Goal: Use online tool/utility: Utilize a website feature to perform a specific function

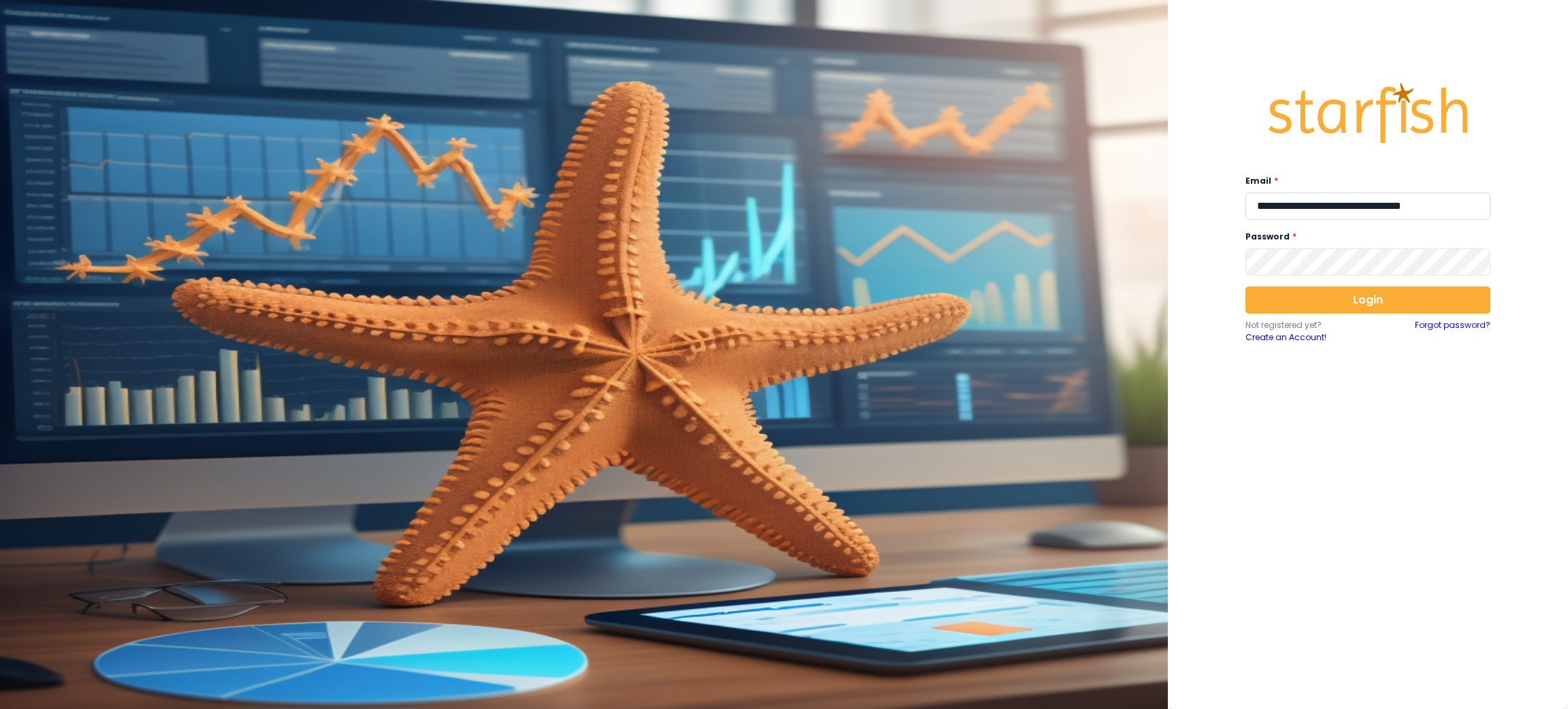
click at [1312, 212] on input "**********" at bounding box center [1368, 206] width 245 height 28
type input "**********"
click at [1371, 302] on button "Login" at bounding box center [1368, 301] width 245 height 28
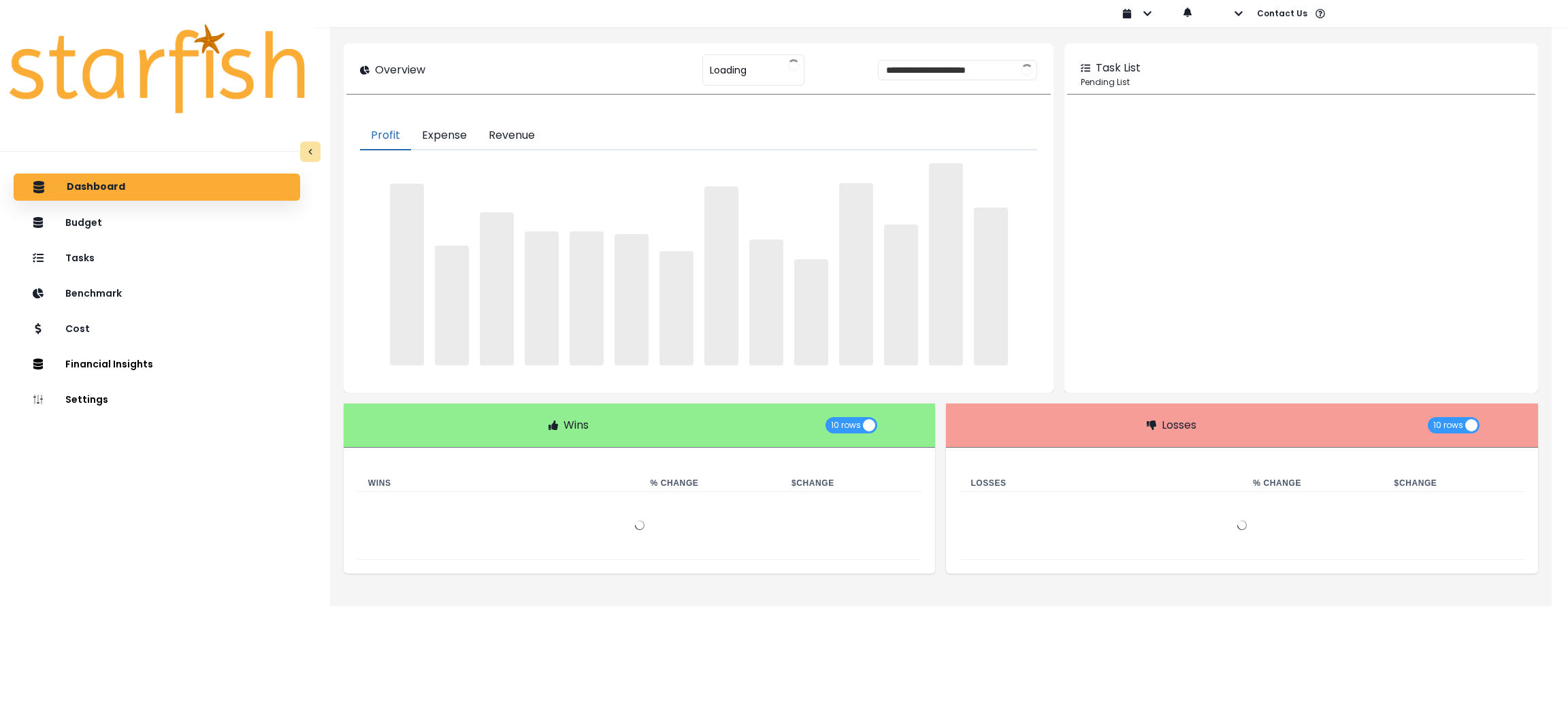
type input "****"
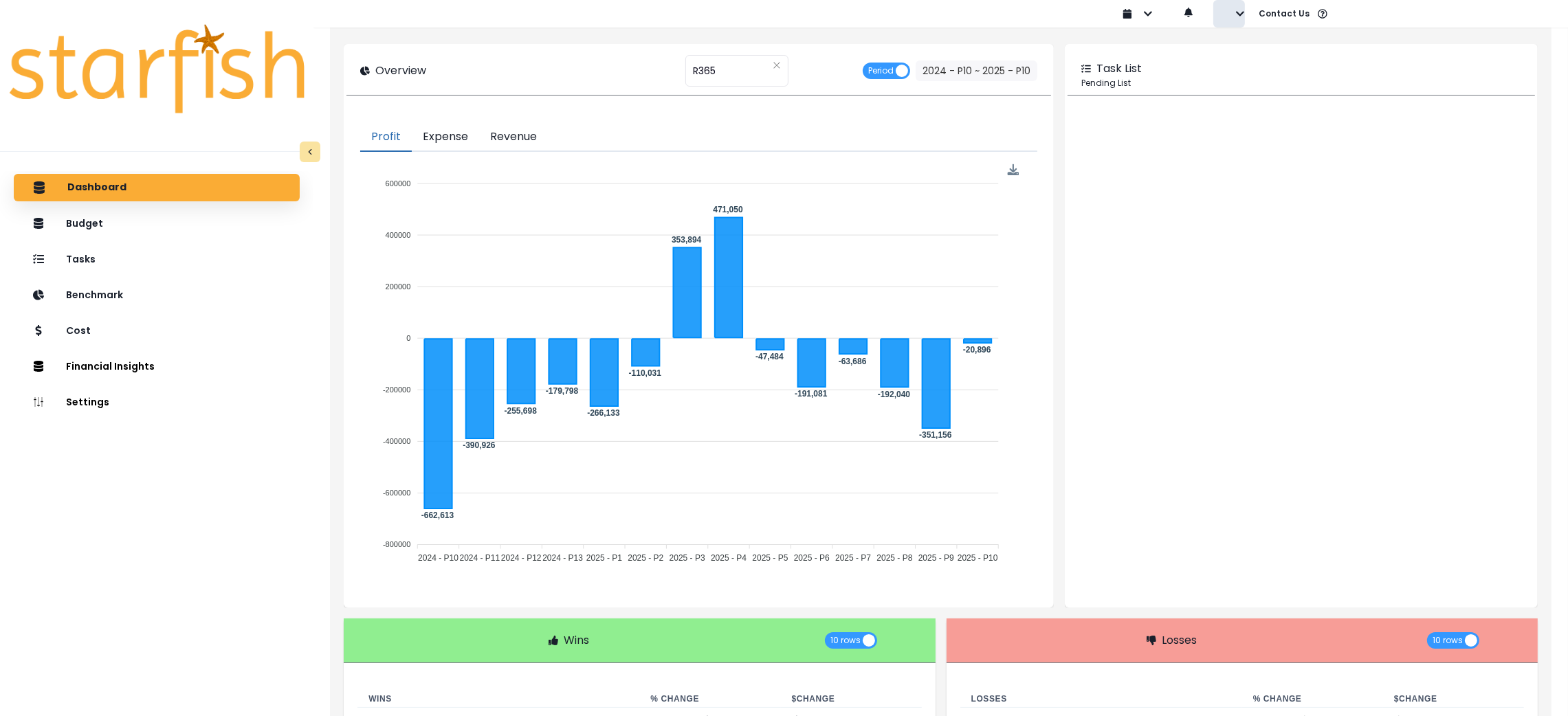
click at [1232, 17] on button "button" at bounding box center [1230, 14] width 32 height 28
click at [1241, 51] on p "Sign out" at bounding box center [1261, 52] width 46 height 13
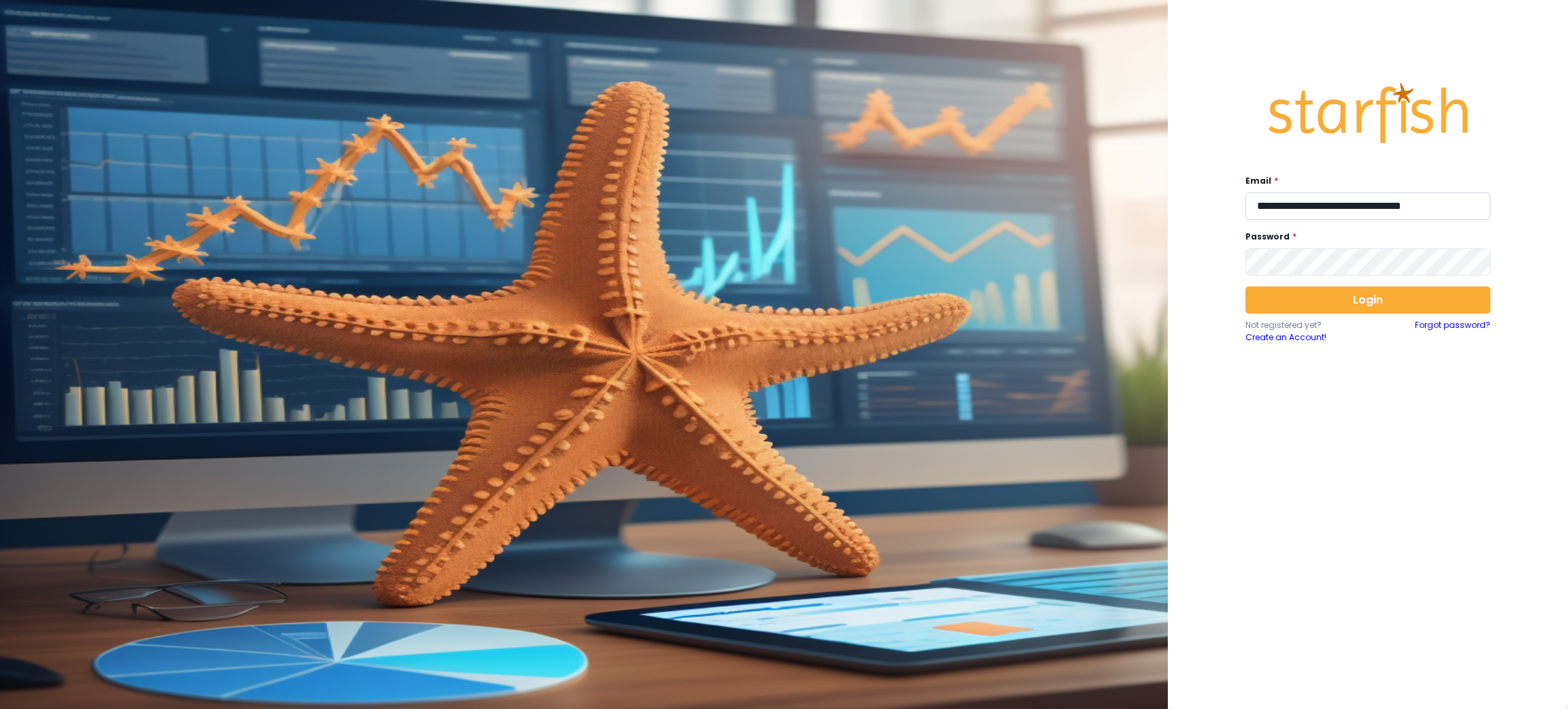
click at [1338, 208] on input "**********" at bounding box center [1368, 206] width 245 height 28
type input "**********"
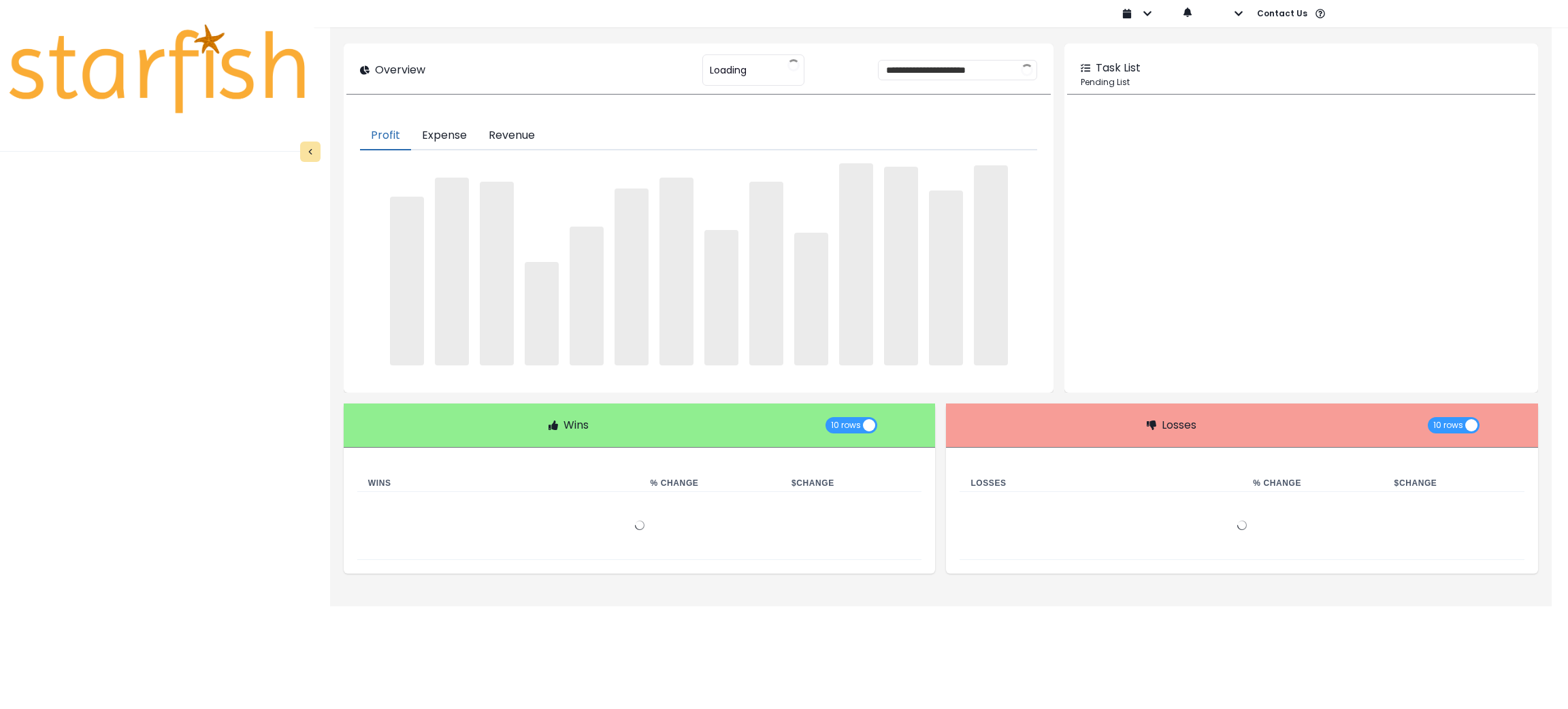
type input "********"
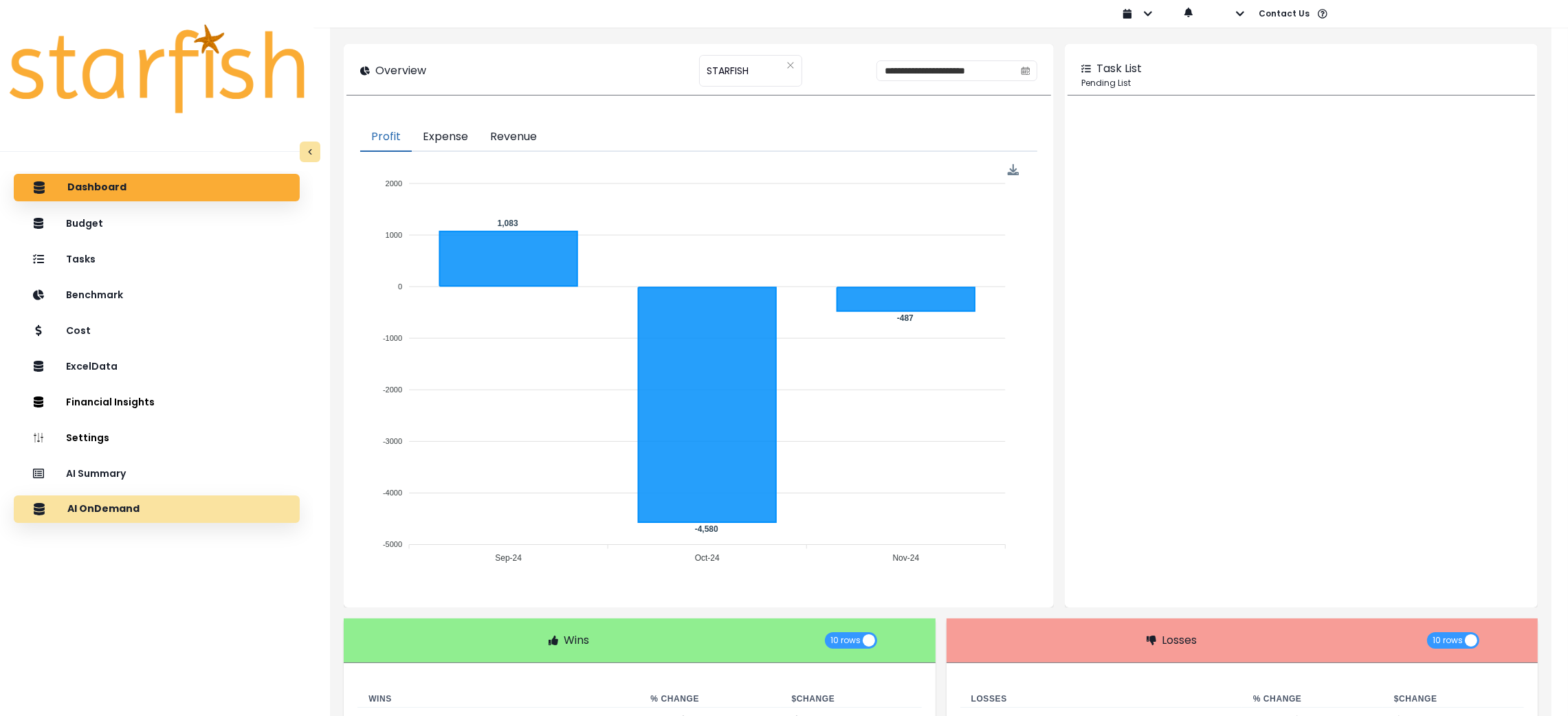
click at [142, 510] on div "AI OnDemand" at bounding box center [157, 510] width 264 height 29
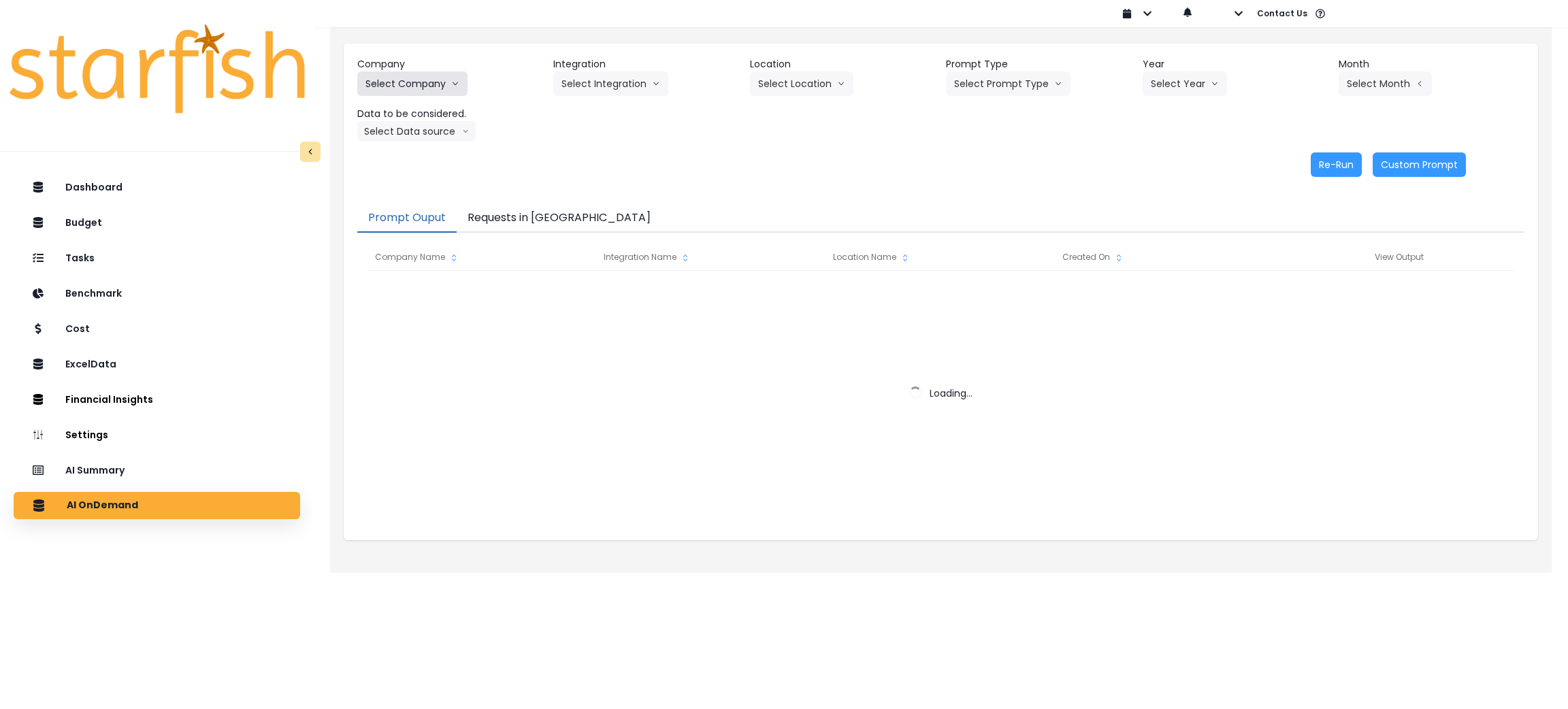
click at [444, 82] on button "Select Company" at bounding box center [413, 84] width 110 height 25
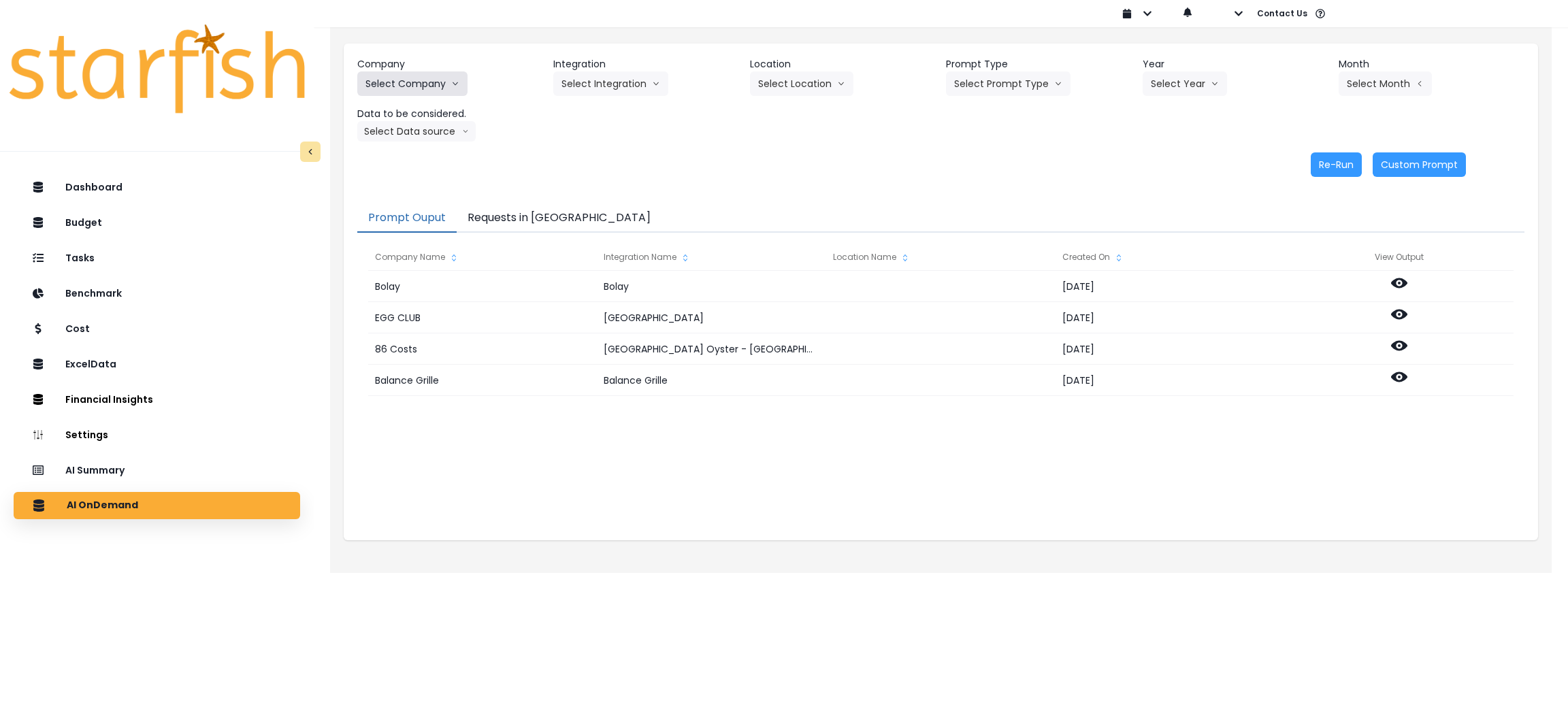
click at [439, 81] on button "Select Company" at bounding box center [413, 84] width 110 height 25
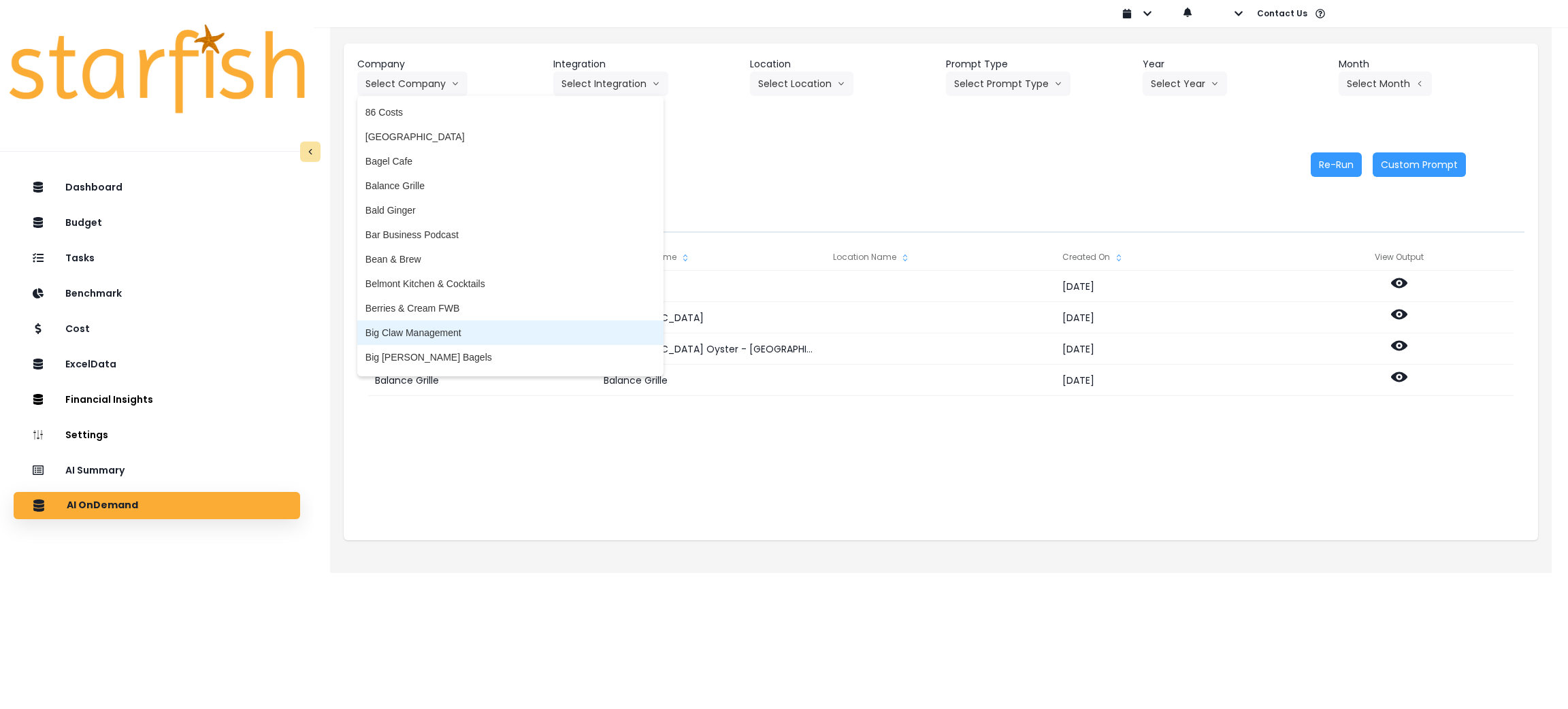
click at [426, 332] on span "Big Claw Management" at bounding box center [510, 333] width 290 height 14
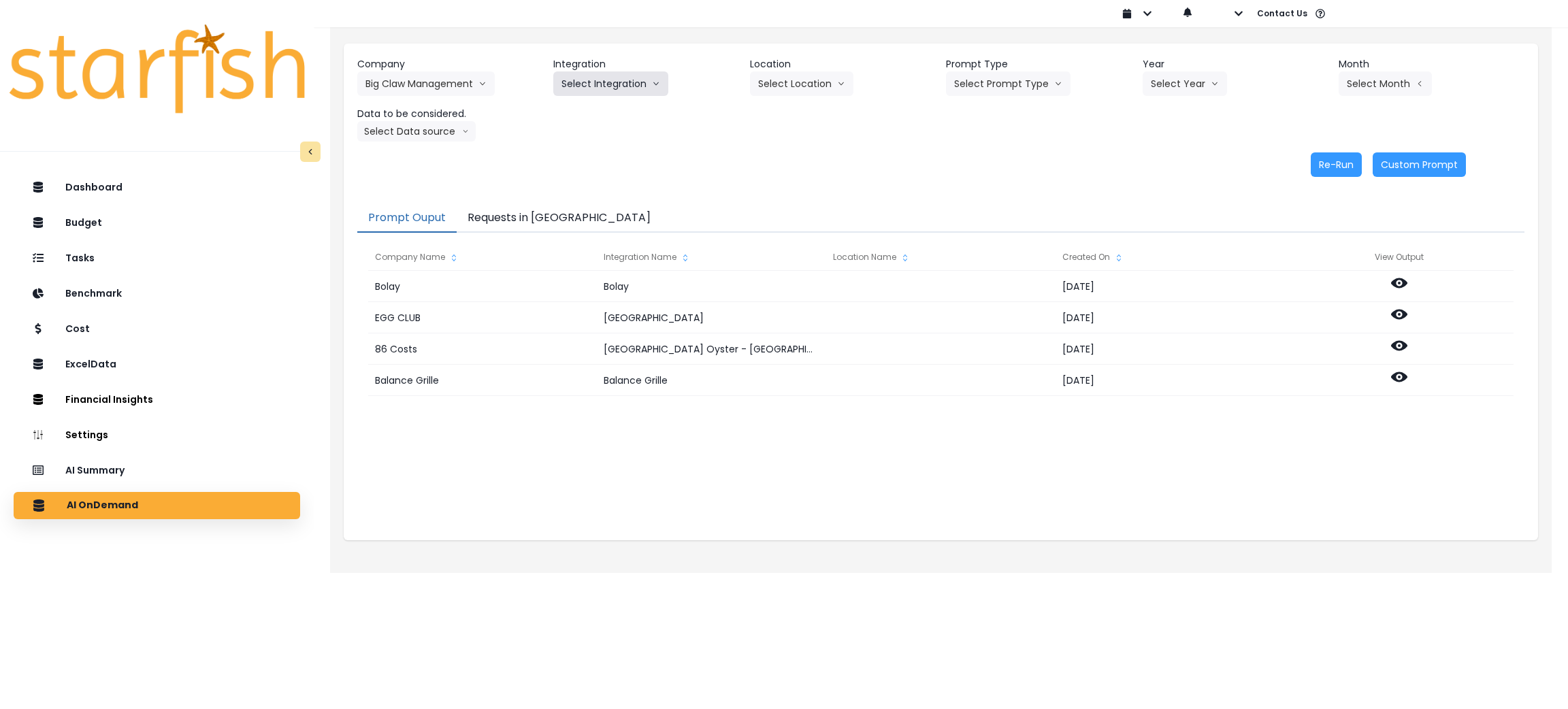
click at [602, 79] on button "Select Integration" at bounding box center [611, 84] width 115 height 25
click at [573, 114] on span "R365" at bounding box center [572, 112] width 23 height 14
click at [790, 94] on button "Select Location" at bounding box center [802, 84] width 103 height 25
click at [710, 133] on div "Company Big Claw Management 86 Costs Asti Bagel Cafe Balance Grille Bald Ginger…" at bounding box center [941, 99] width 1167 height 85
click at [1030, 87] on button "Select Prompt Type" at bounding box center [1008, 84] width 124 height 25
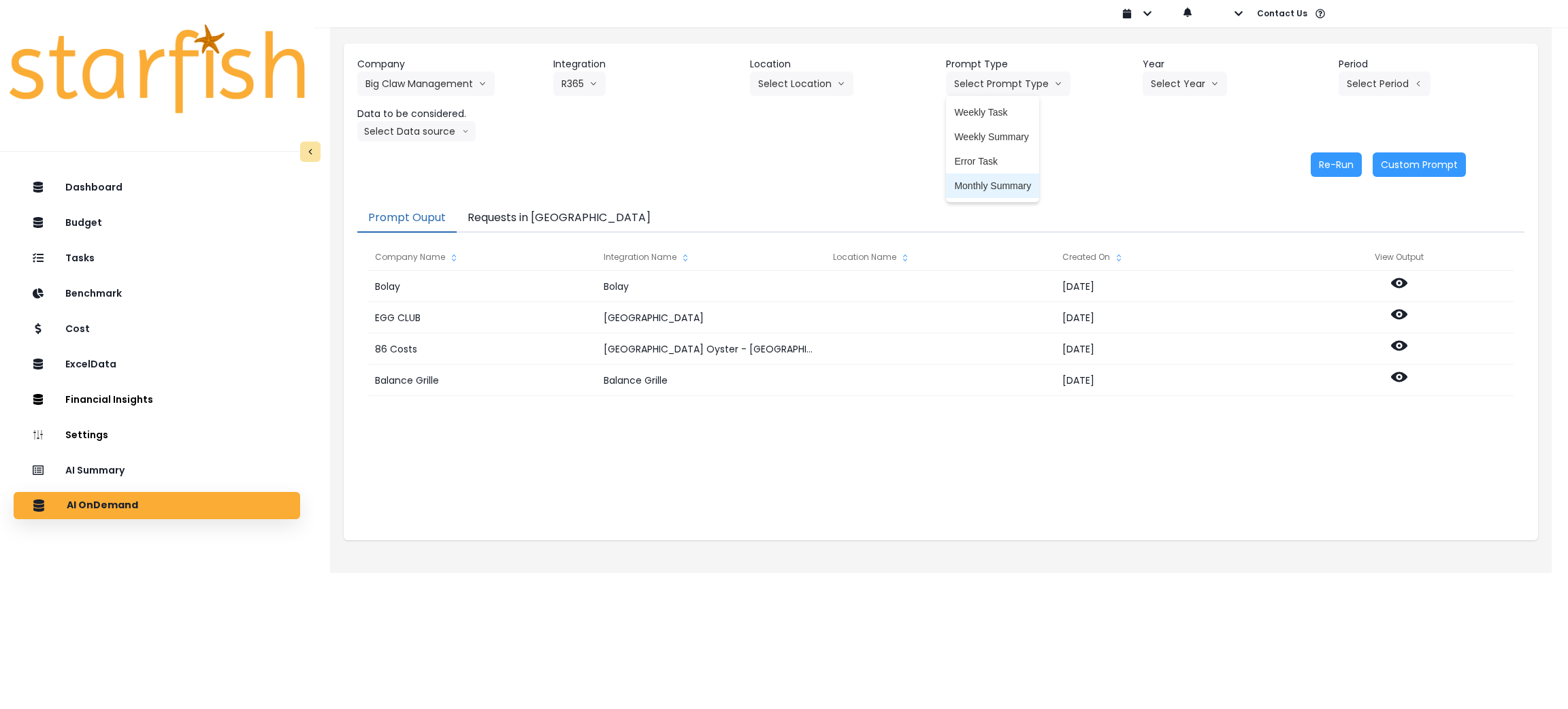
click at [990, 193] on li "Monthly Summary" at bounding box center [993, 186] width 94 height 25
click at [1157, 92] on button "Select Year" at bounding box center [1185, 84] width 85 height 25
click at [1156, 158] on span "2025" at bounding box center [1161, 162] width 21 height 14
click at [1386, 92] on button "Select Period" at bounding box center [1385, 84] width 92 height 25
click at [1306, 293] on li "P9" at bounding box center [1322, 284] width 33 height 25
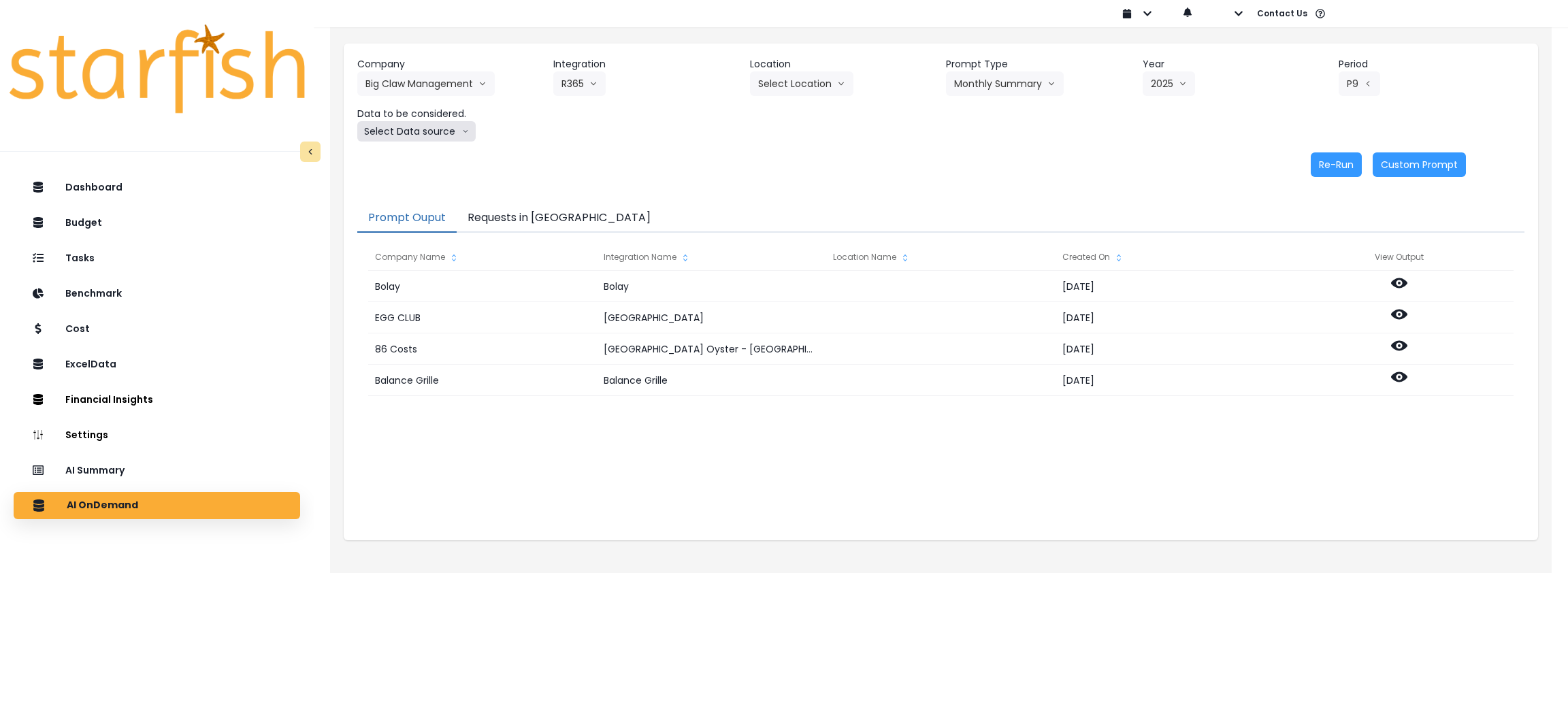
click at [451, 132] on button "Select Data source" at bounding box center [417, 131] width 118 height 21
click at [406, 187] on span "Location Analysis" at bounding box center [411, 182] width 91 height 14
click at [844, 187] on div "Company Big Claw Management 86 Costs Asti Bagel Cafe Balance Grille Bald Ginger…" at bounding box center [941, 117] width 1195 height 147
click at [1329, 166] on button "Re-Run" at bounding box center [1336, 165] width 51 height 25
click at [515, 215] on button "Requests in Queue" at bounding box center [559, 219] width 205 height 29
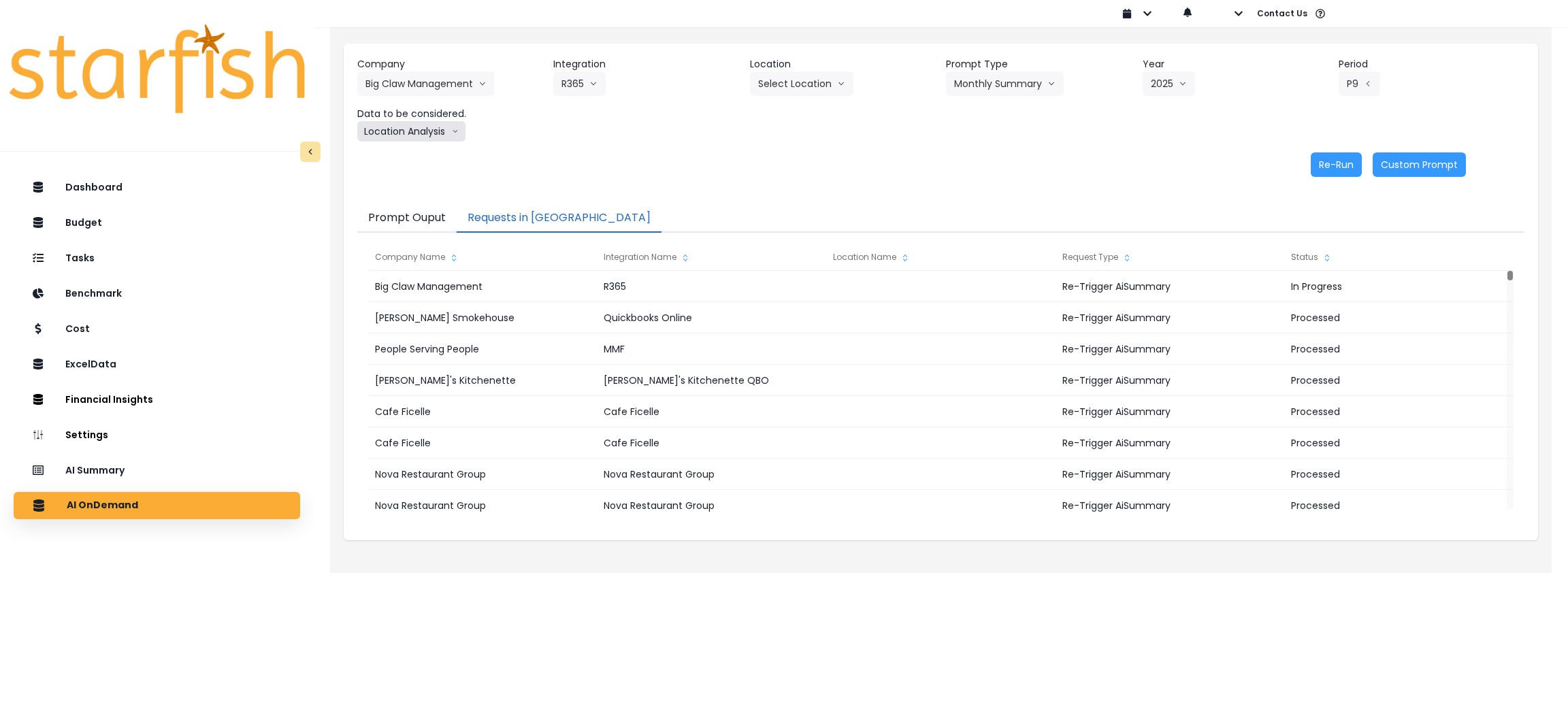
click at [434, 128] on button "Location Analysis" at bounding box center [411, 131] width 108 height 21
click at [422, 158] on span "Comparison overtime" at bounding box center [411, 158] width 91 height 14
click at [1322, 170] on button "Re-Run" at bounding box center [1336, 165] width 51 height 25
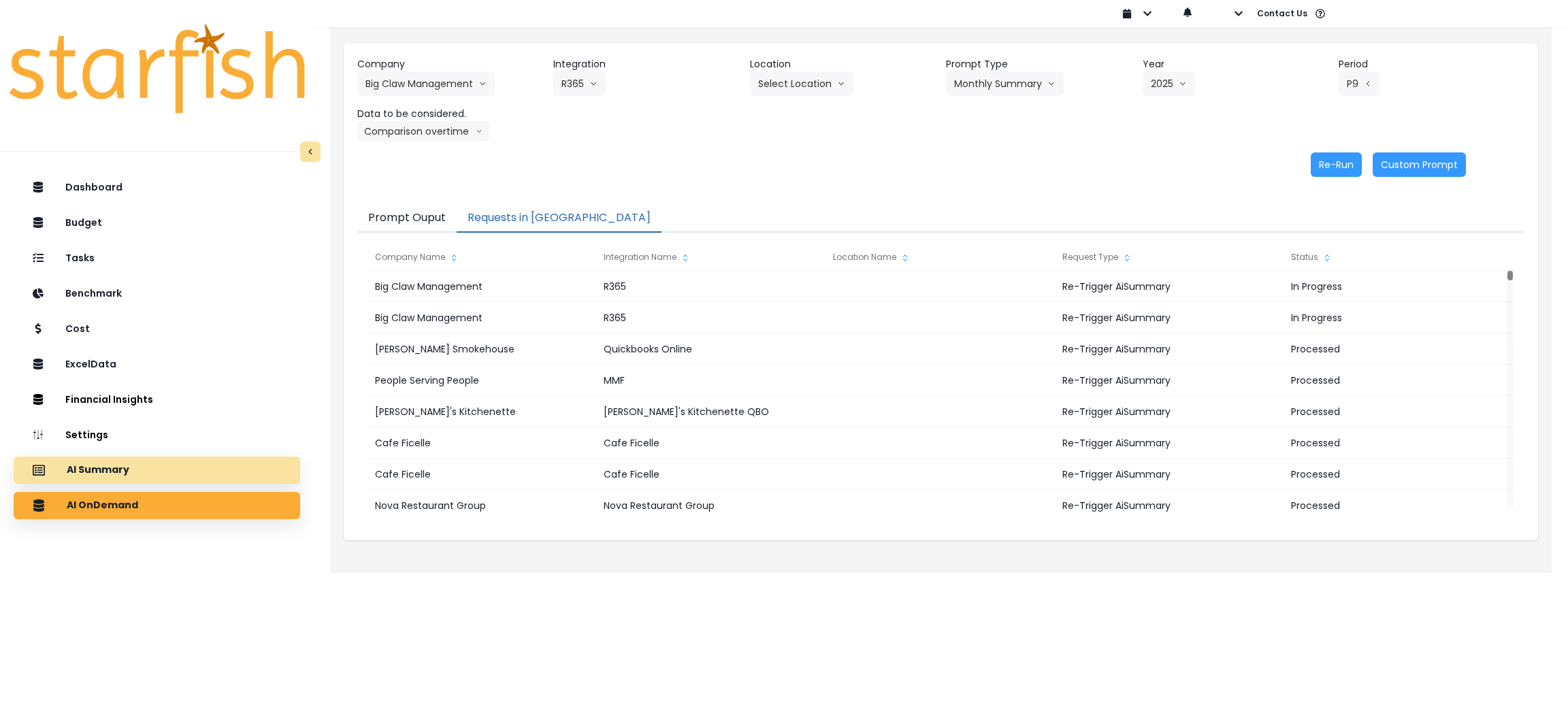
click at [99, 464] on p "AI Summary" at bounding box center [98, 470] width 63 height 12
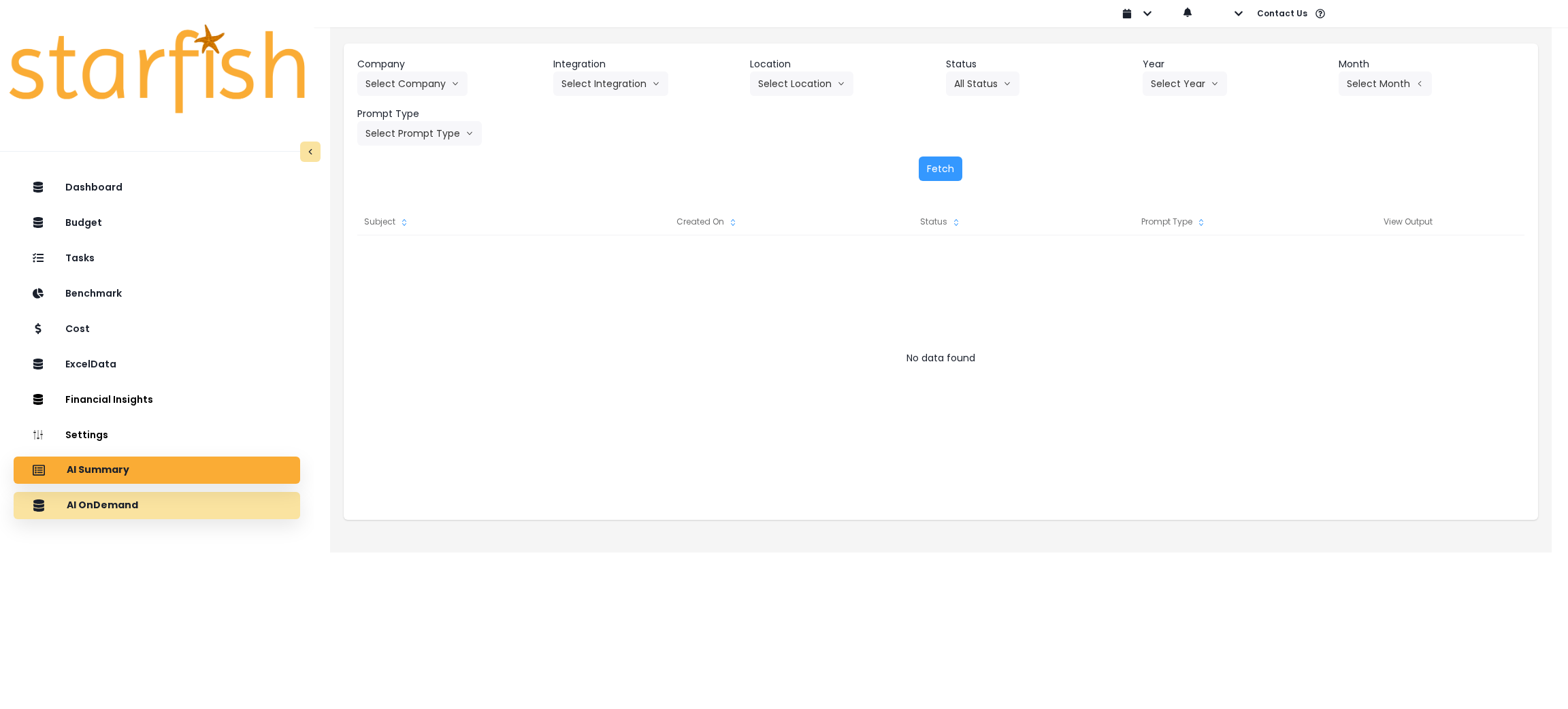
click at [142, 513] on div "AI OnDemand" at bounding box center [157, 505] width 265 height 29
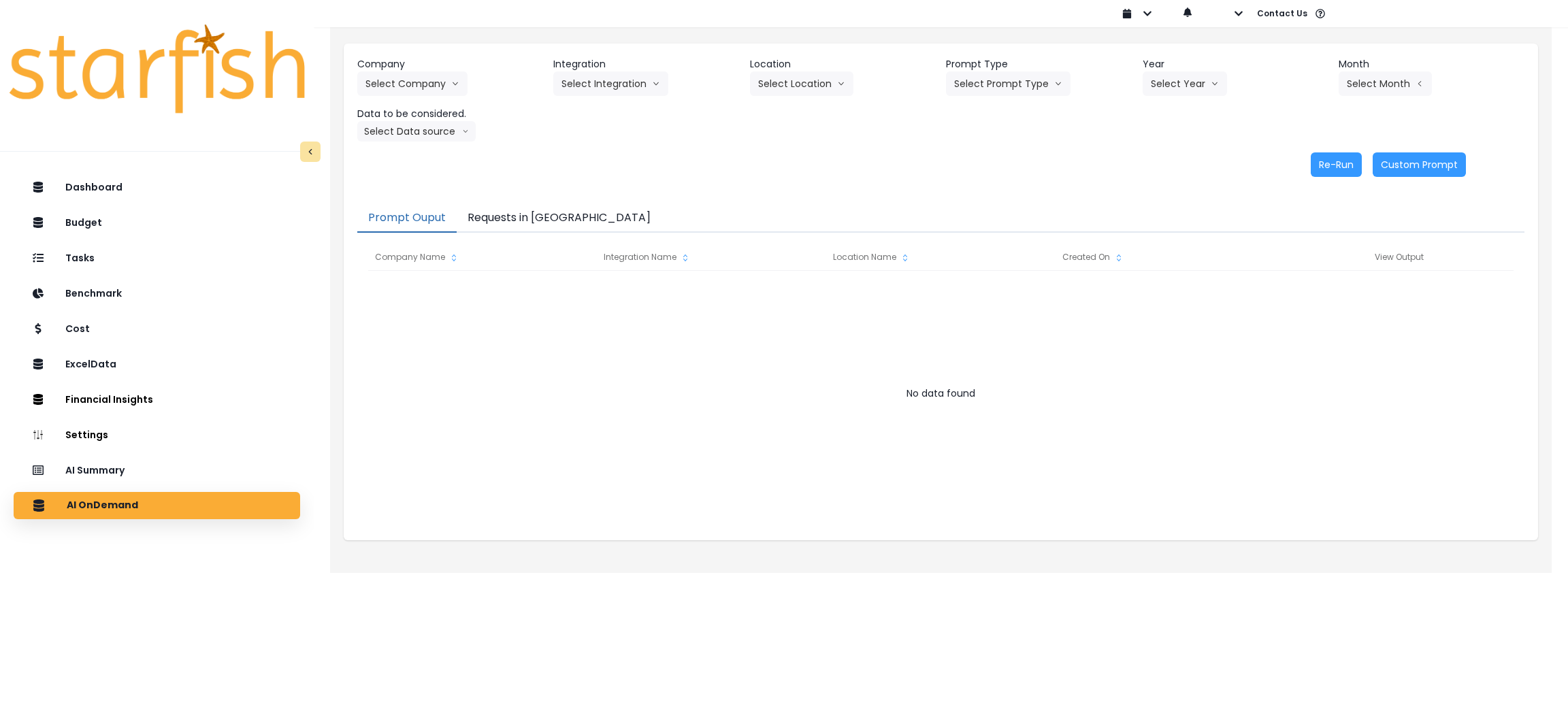
click at [494, 228] on button "Requests in Queue" at bounding box center [559, 219] width 205 height 29
